Goal: Task Accomplishment & Management: Manage account settings

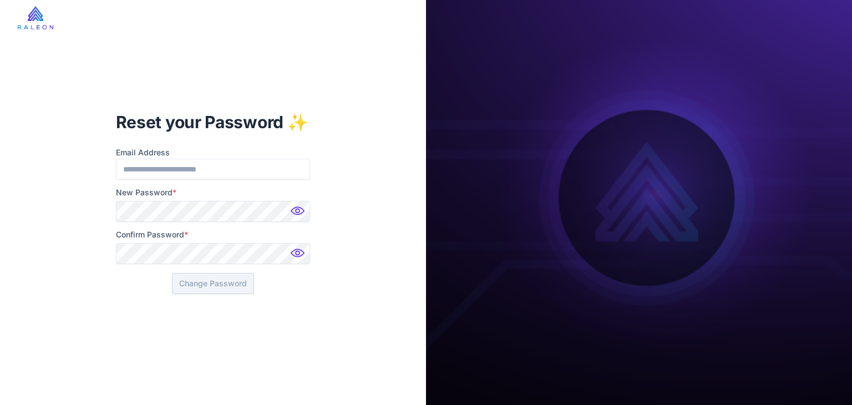
click at [300, 212] on img at bounding box center [299, 214] width 22 height 22
click at [302, 210] on img at bounding box center [299, 214] width 22 height 22
click at [218, 280] on button "Change Password" at bounding box center [213, 283] width 82 height 21
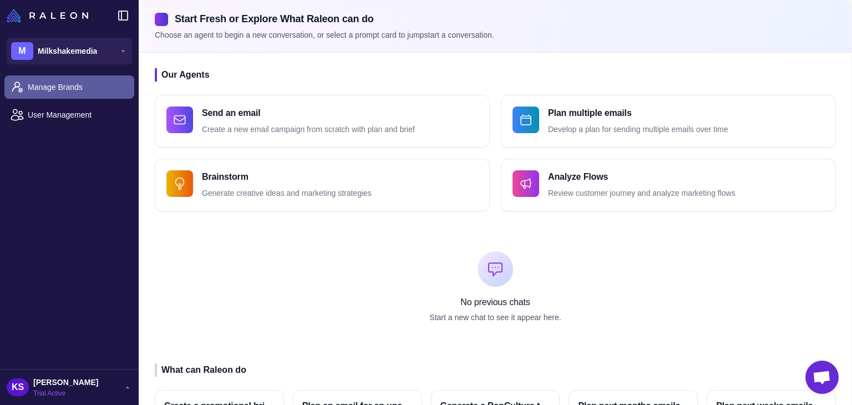
click at [46, 87] on span "Manage Brands" at bounding box center [77, 87] width 98 height 12
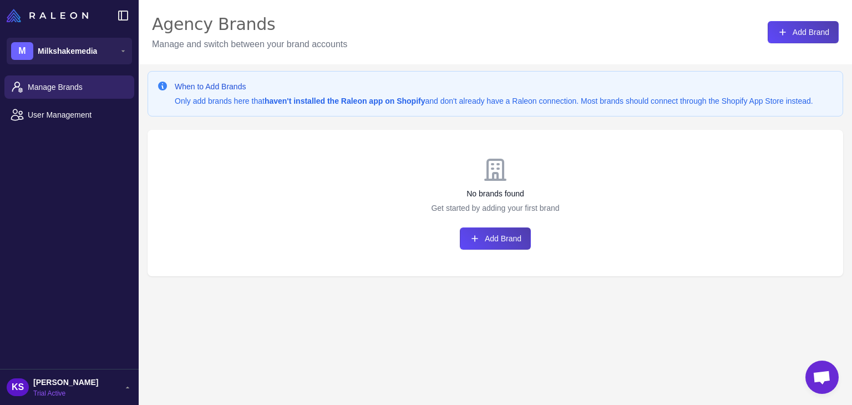
click at [98, 381] on span "[PERSON_NAME]" at bounding box center [65, 382] width 65 height 12
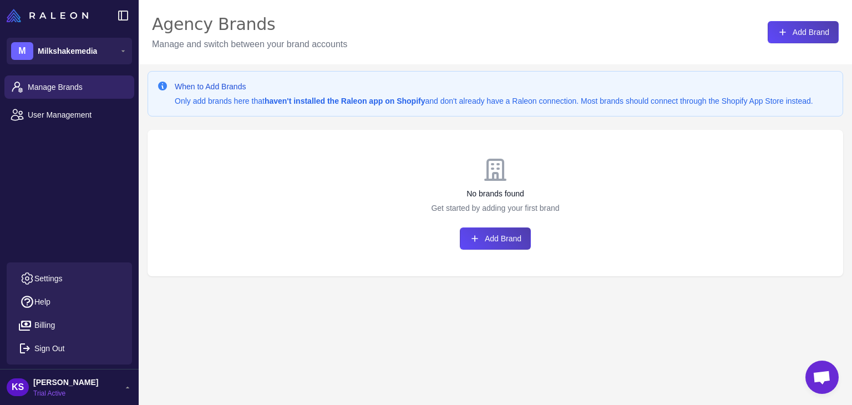
click at [260, 325] on div "When to Add Brands Only add brands here that haven't installed the Raleon app o…" at bounding box center [495, 266] width 713 height 405
